Goal: Check status: Check status

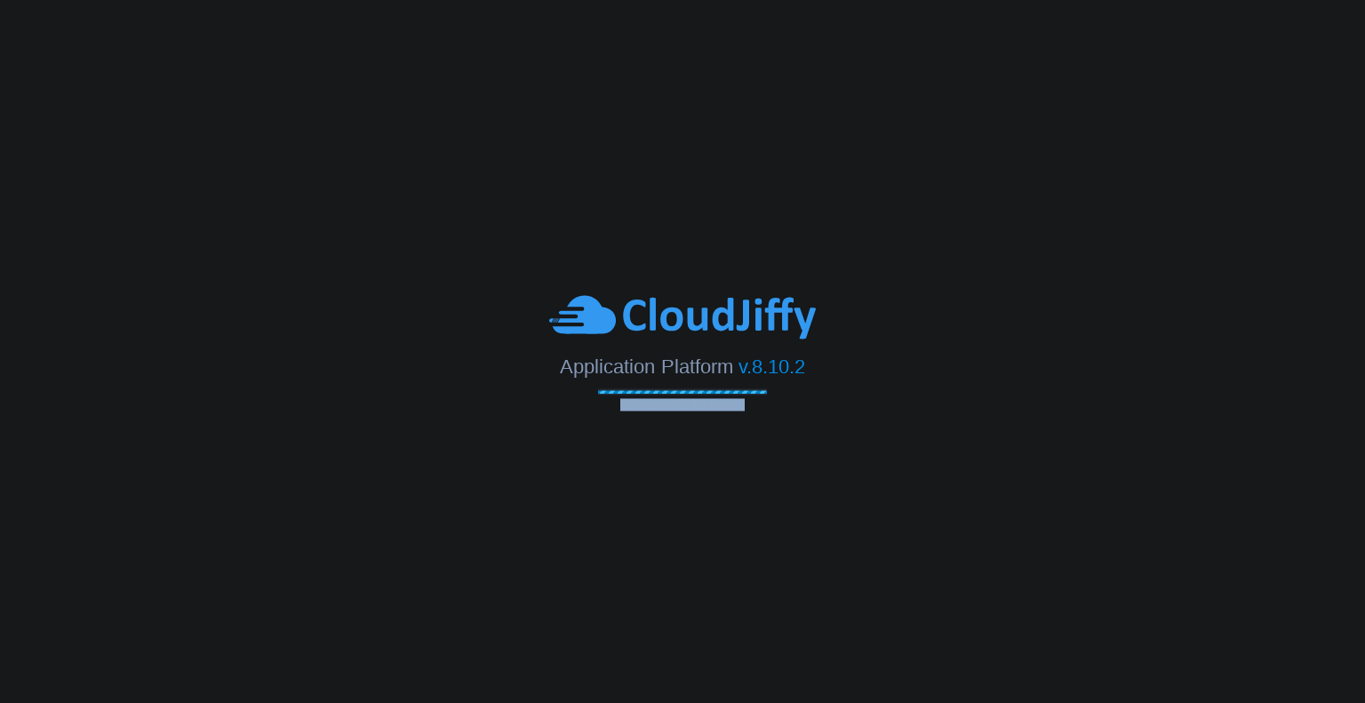
drag, startPoint x: 826, startPoint y: 365, endPoint x: 607, endPoint y: 603, distance: 323.8
click at [607, 603] on body "Application Platform v.8.10.2 Connecting to the cloud..." at bounding box center [682, 351] width 1365 height 703
click at [803, 372] on span "v.8.10.2" at bounding box center [771, 366] width 67 height 22
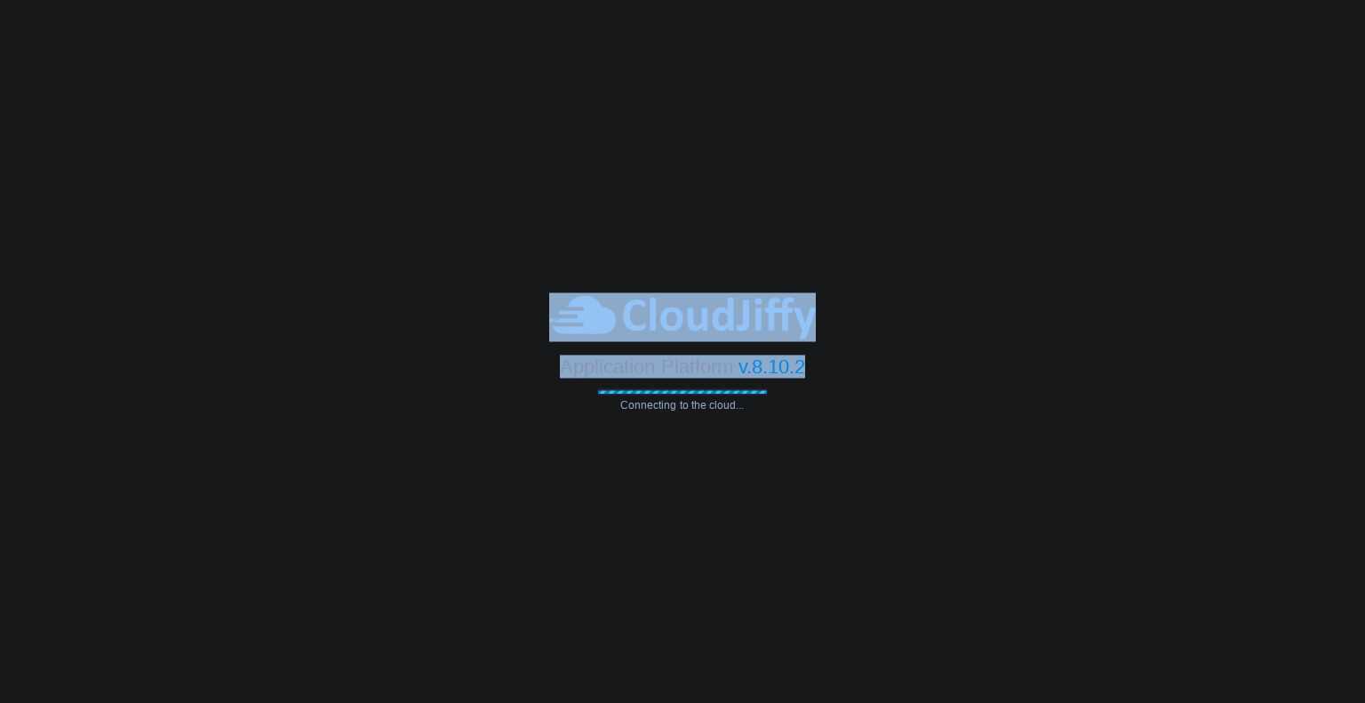
drag, startPoint x: 821, startPoint y: 367, endPoint x: 541, endPoint y: 333, distance: 281.9
click at [541, 333] on div "Application Platform v.8.10.2 Connecting to the cloud..." at bounding box center [682, 351] width 1365 height 118
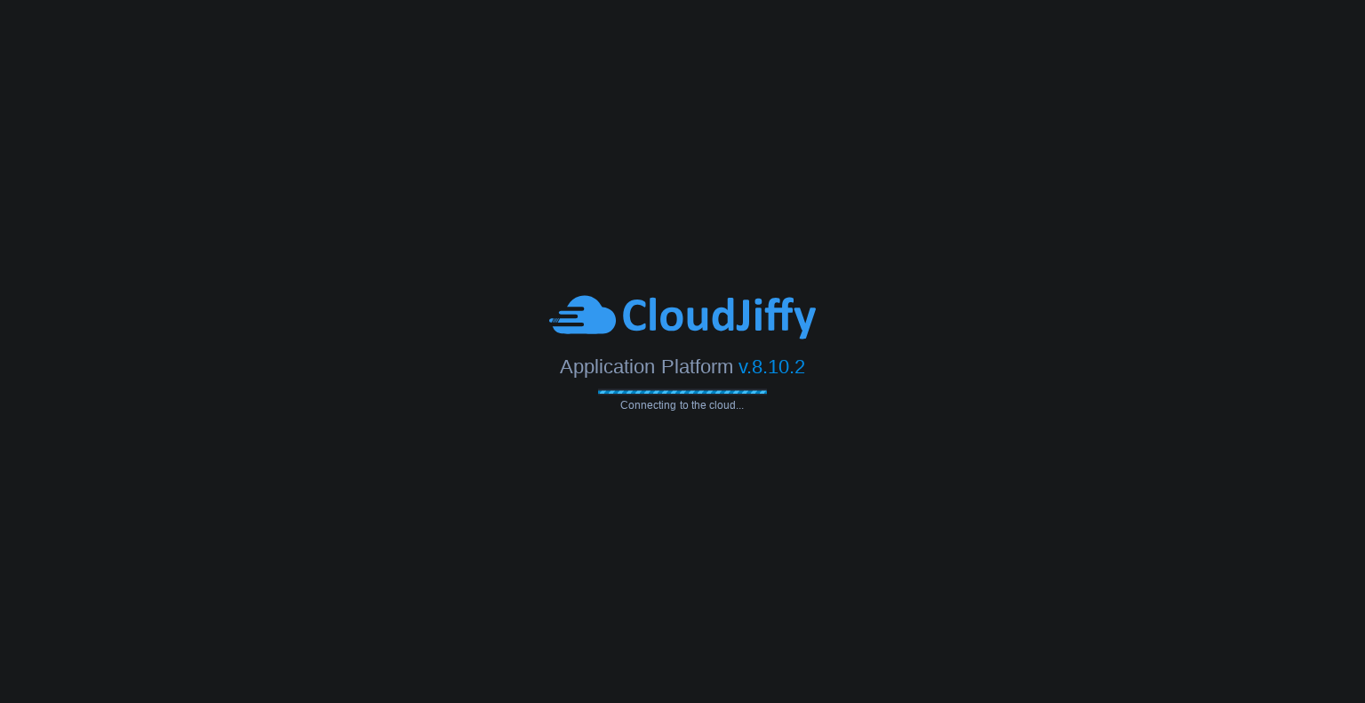
click at [936, 518] on body "Application Platform v.8.10.2 Connecting to the cloud..." at bounding box center [682, 351] width 1365 height 703
click at [1091, 248] on body "Application Platform v.8.10.2 Connecting to the cloud..." at bounding box center [682, 351] width 1365 height 703
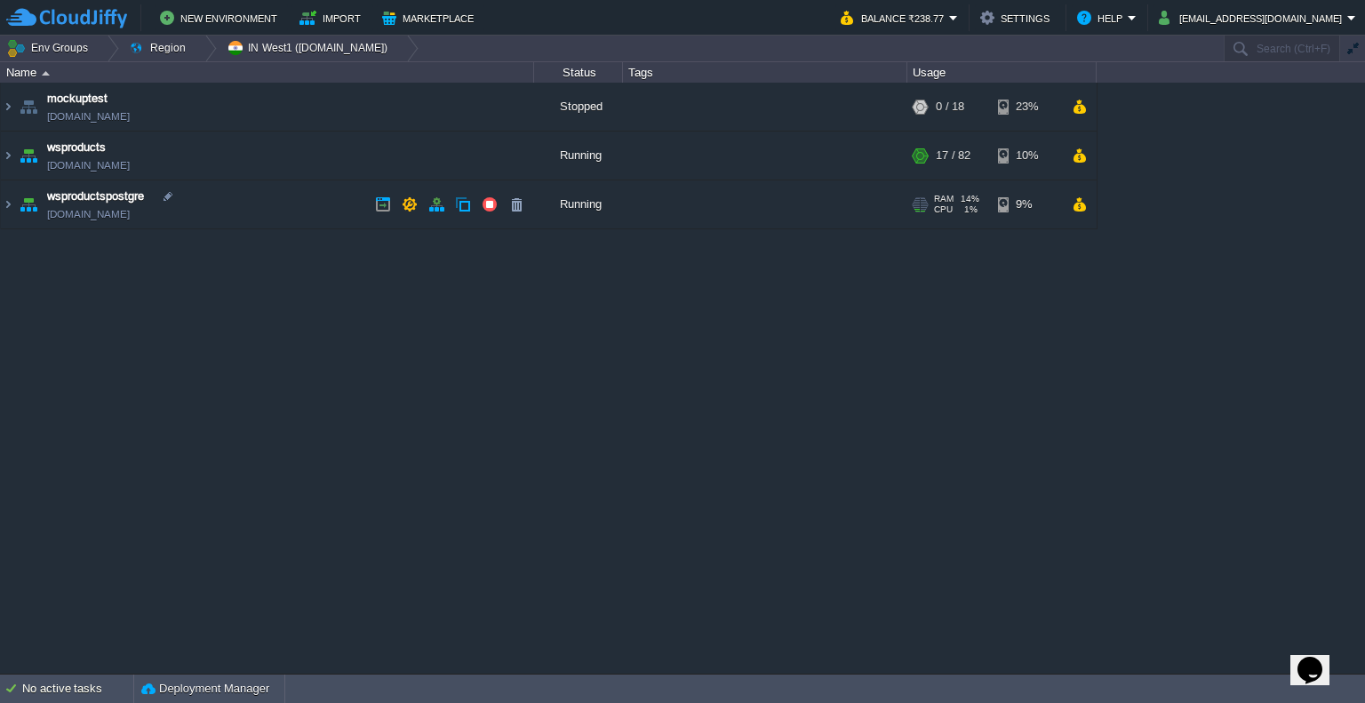
click at [288, 203] on td "wsproductspostgre wsproductspostgre.cloudjiffy.net" at bounding box center [267, 204] width 533 height 49
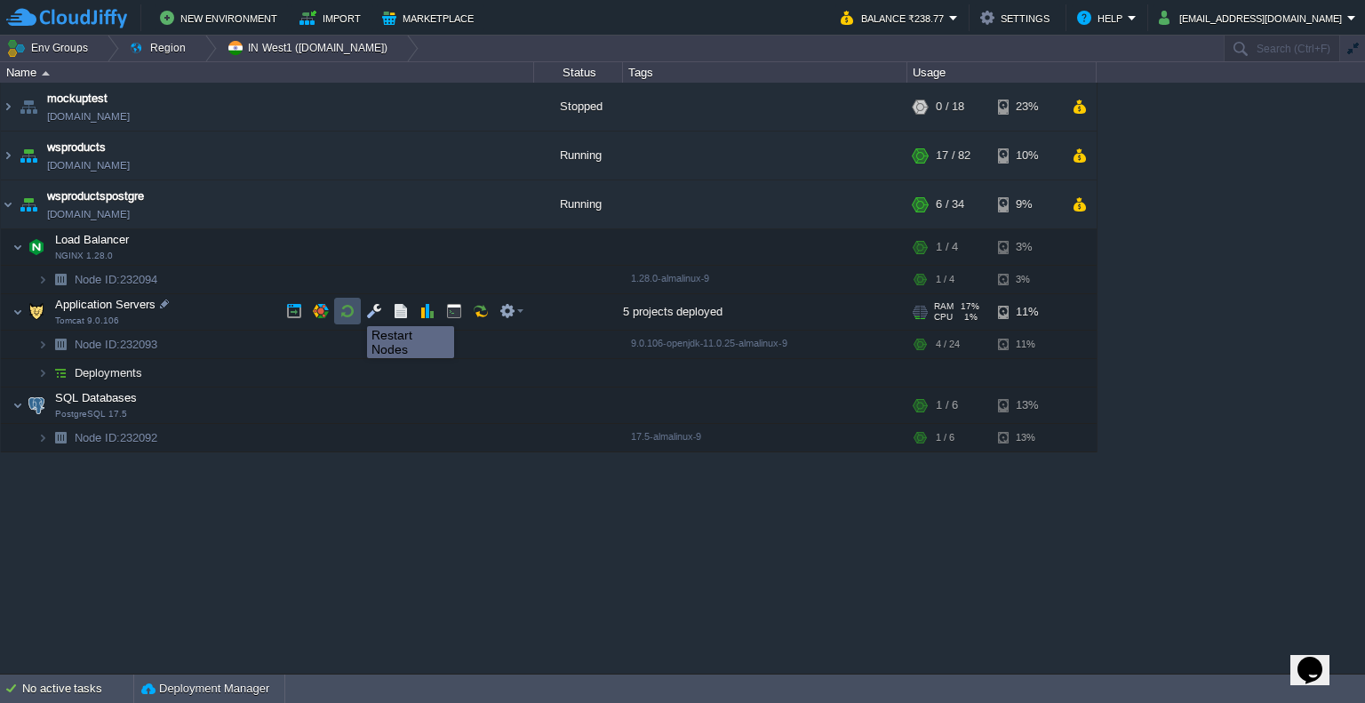
click at [354, 310] on button "button" at bounding box center [347, 311] width 16 height 16
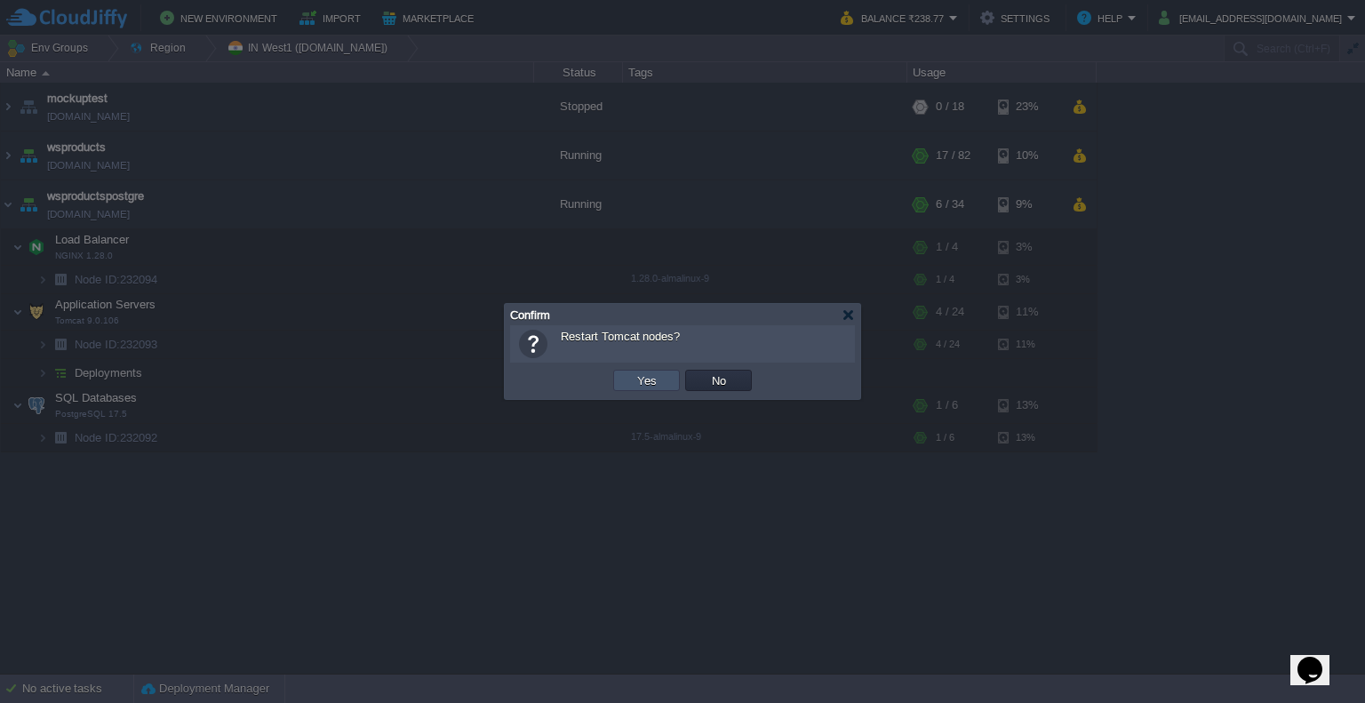
click at [645, 373] on button "Yes" at bounding box center [647, 380] width 30 height 16
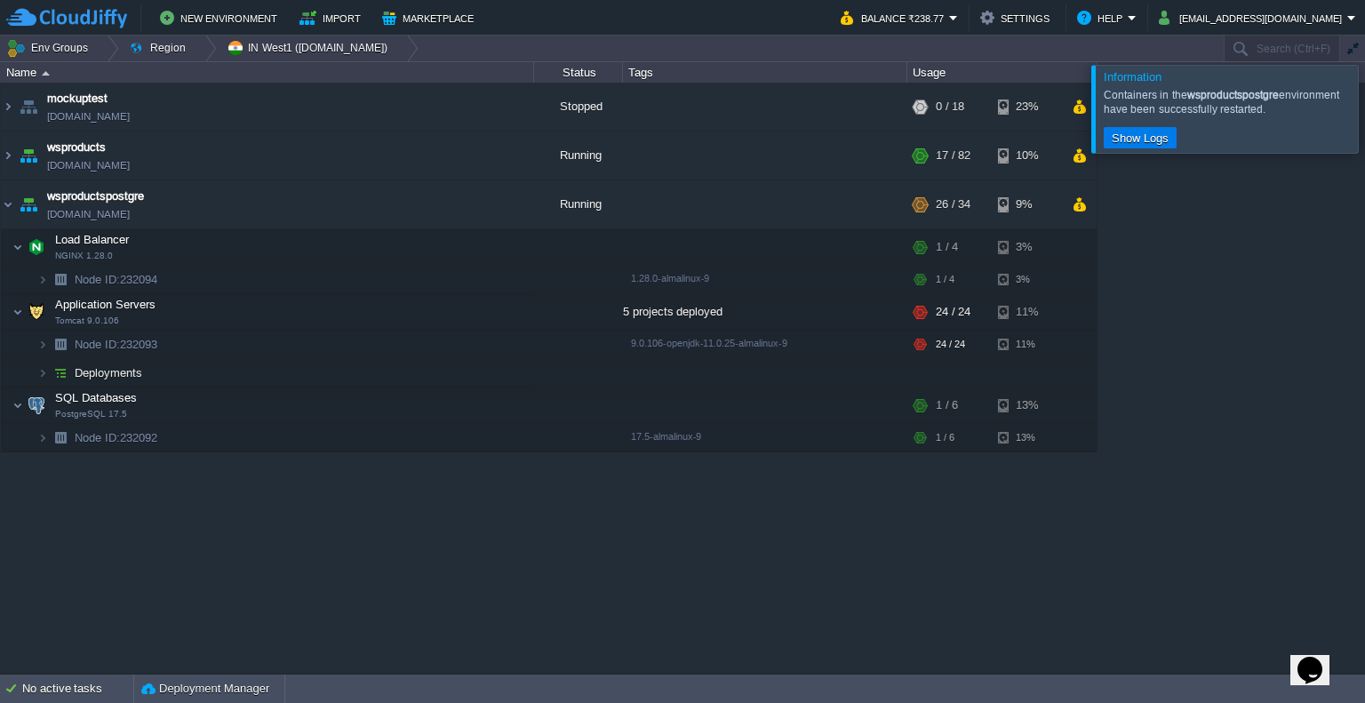
click at [1364, 116] on div at bounding box center [1386, 108] width 0 height 87
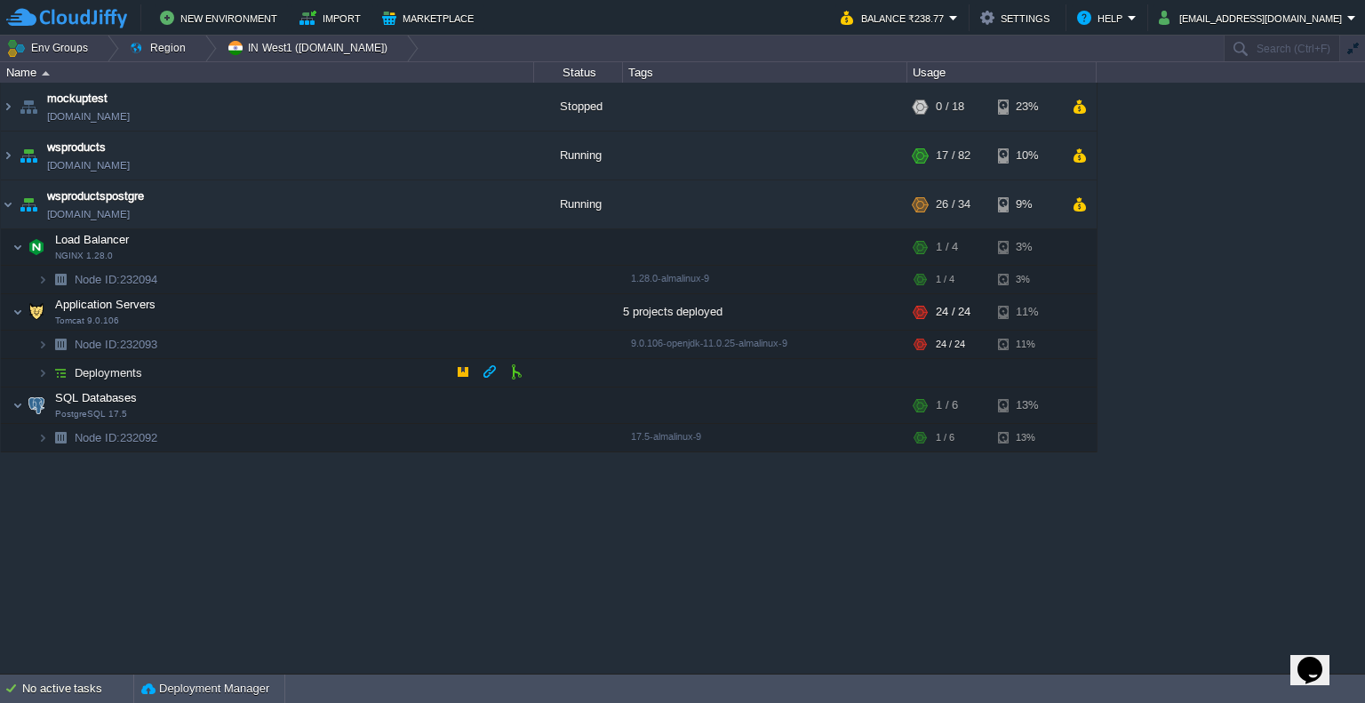
click at [245, 373] on td "Deployments" at bounding box center [267, 373] width 533 height 28
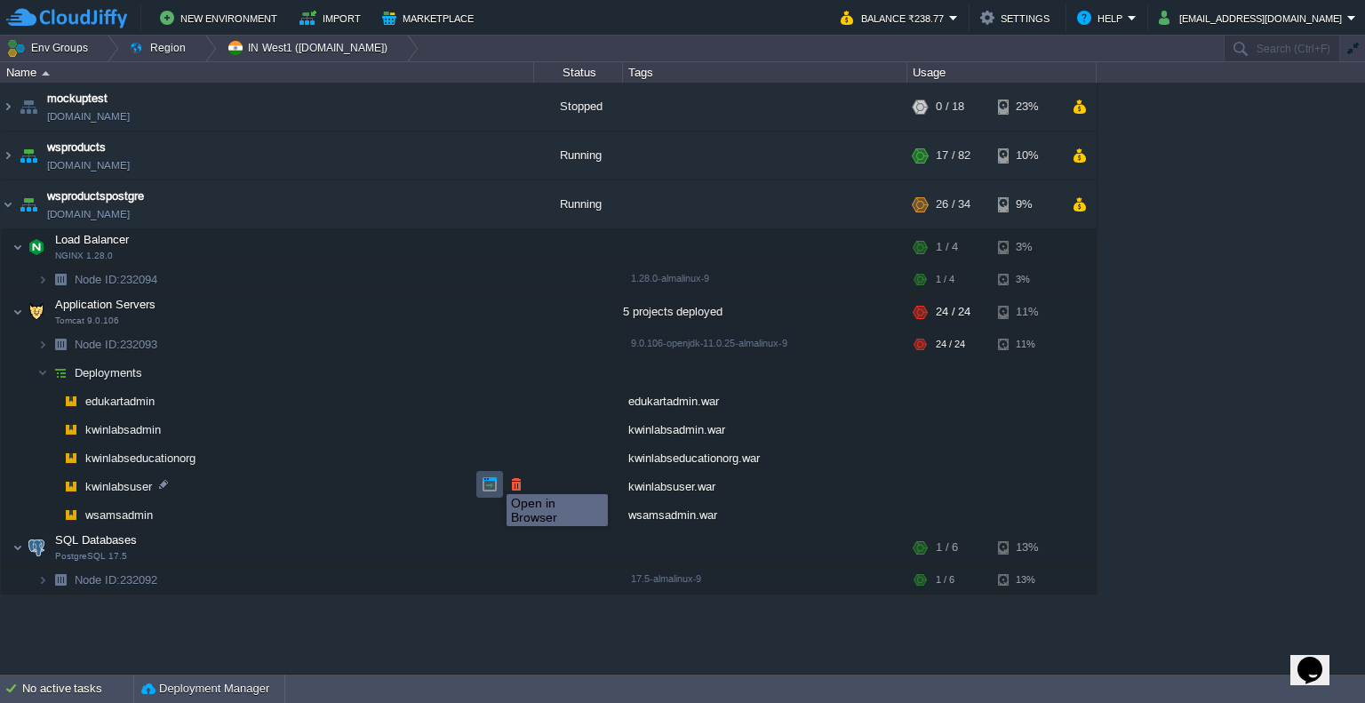
click at [493, 478] on button "button" at bounding box center [490, 484] width 16 height 16
